Goal: Task Accomplishment & Management: Manage account settings

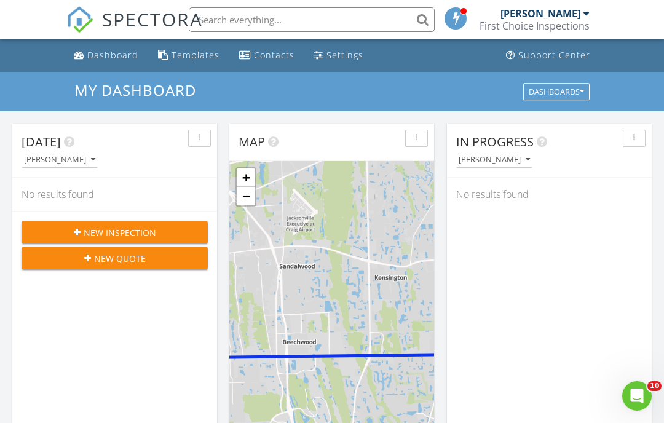
click at [309, 24] on input "text" at bounding box center [312, 19] width 246 height 25
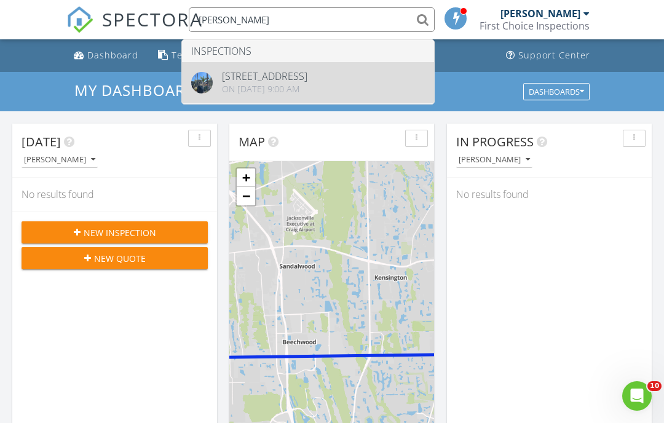
type input "Bruce kau"
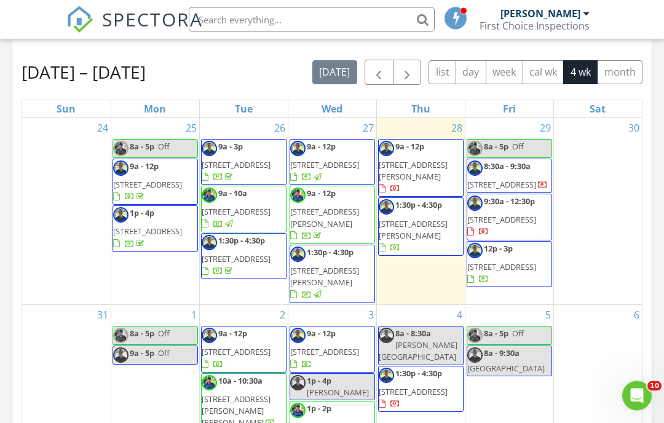
scroll to position [480, 0]
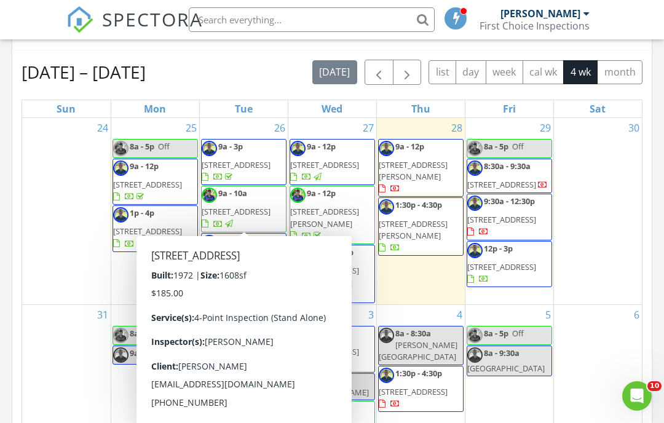
click at [247, 217] on span "[STREET_ADDRESS]" at bounding box center [236, 211] width 69 height 11
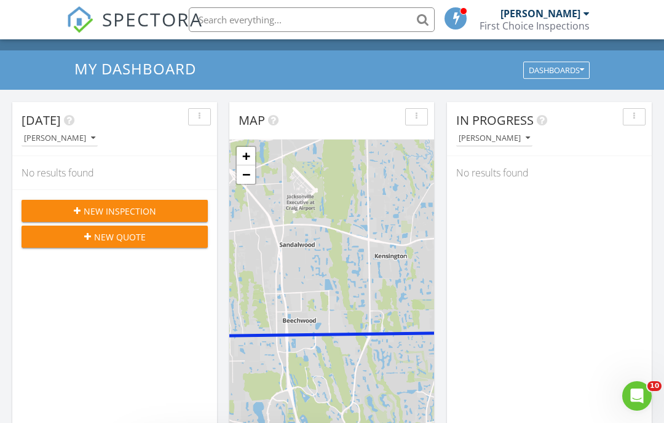
scroll to position [0, 0]
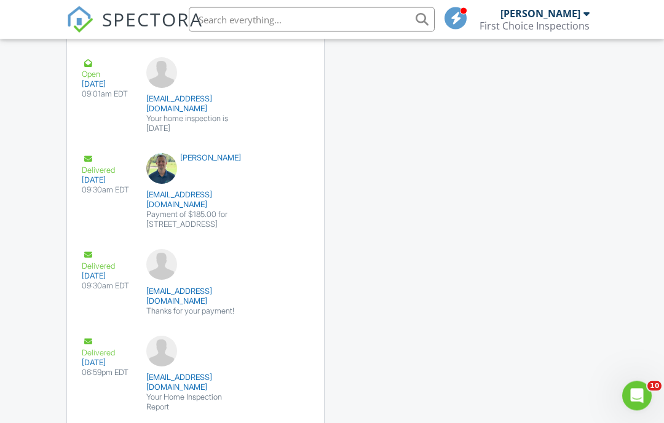
scroll to position [2142, 0]
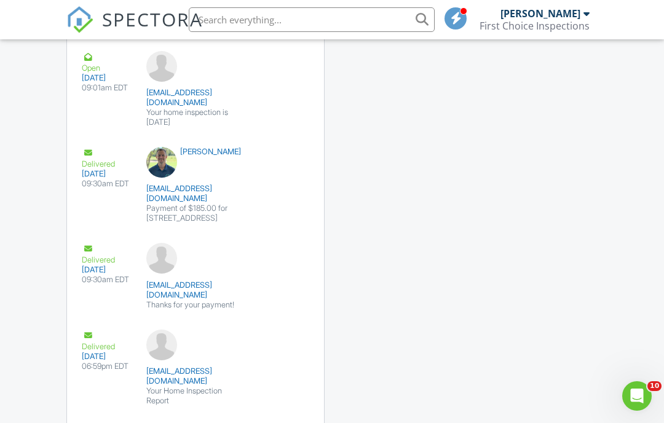
click at [428, 316] on div "Emails Share Details Delivered 08/18/2025 04:53pm EDT bekauf62@gmail.com Home I…" at bounding box center [332, 120] width 546 height 1019
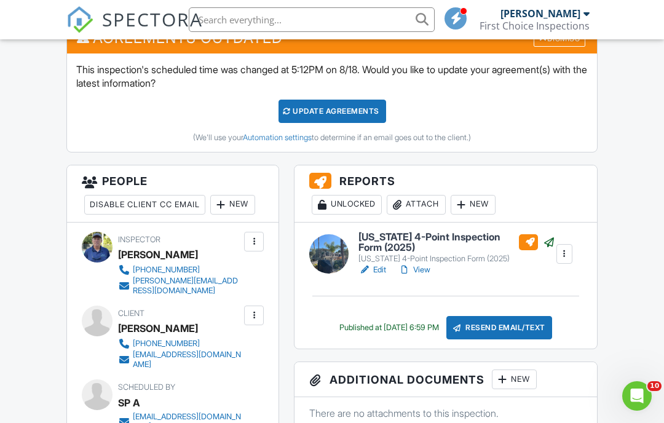
scroll to position [338, 0]
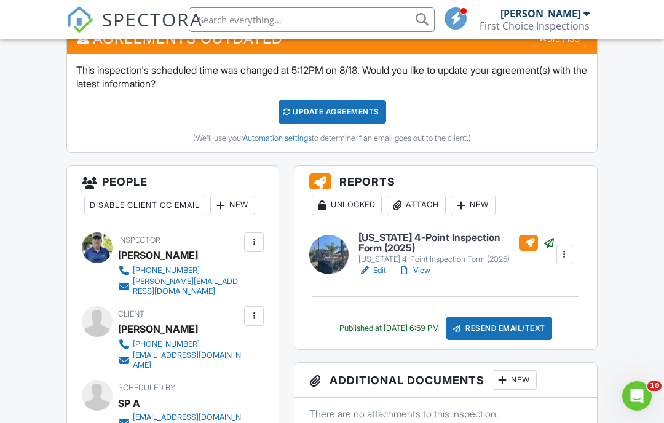
click at [522, 318] on div "Resend Email/Text" at bounding box center [500, 328] width 106 height 23
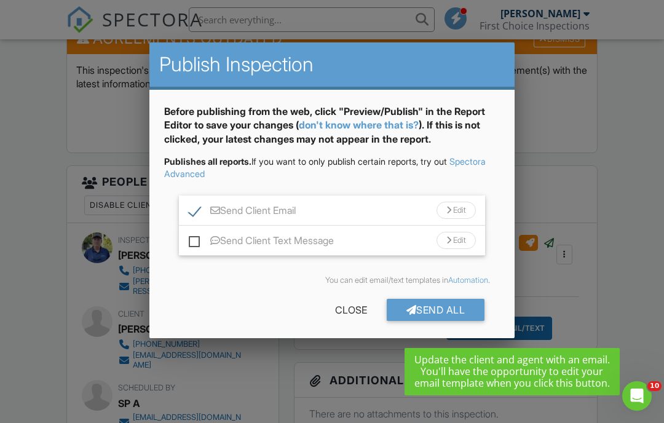
click at [450, 313] on div "Send All" at bounding box center [436, 310] width 98 height 22
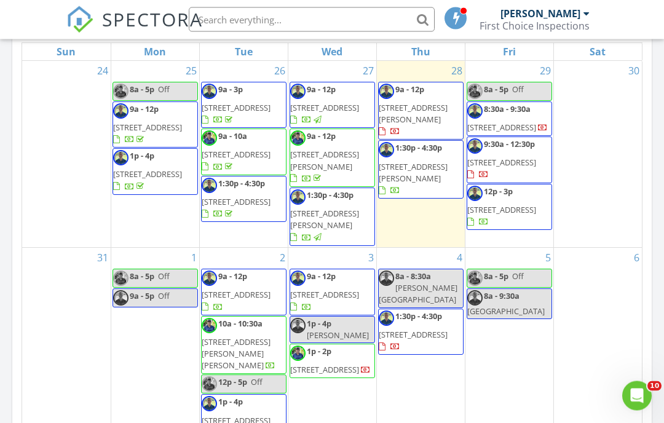
scroll to position [537, 0]
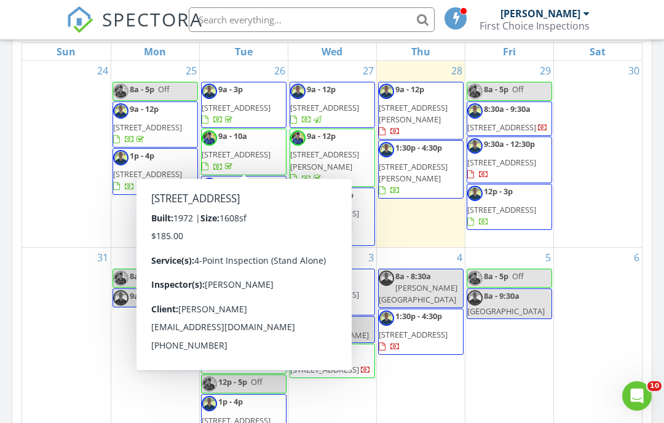
click at [256, 155] on span "[STREET_ADDRESS]" at bounding box center [236, 154] width 69 height 11
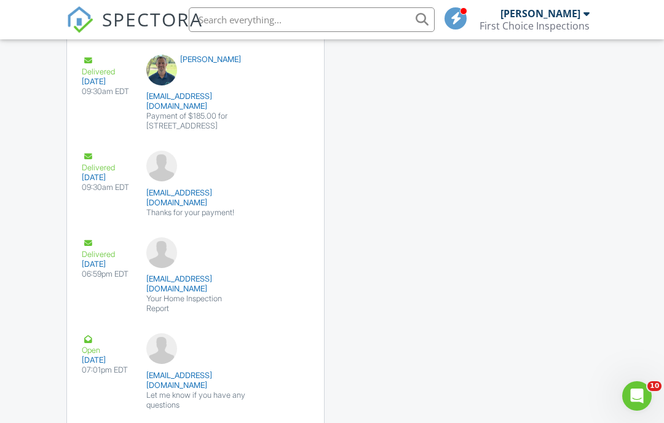
scroll to position [2328, 0]
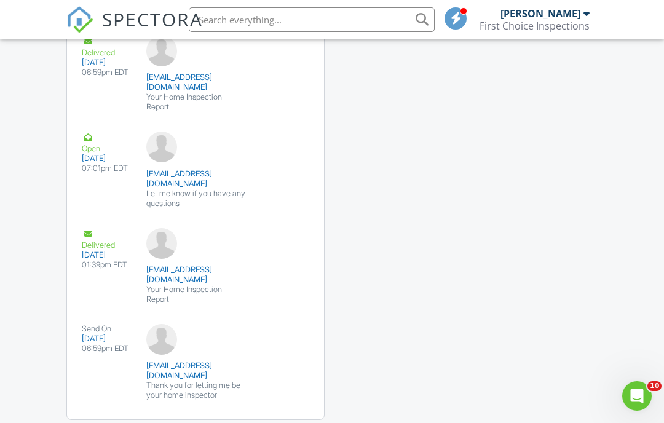
scroll to position [2328, 0]
